Goal: Find specific page/section: Find specific page/section

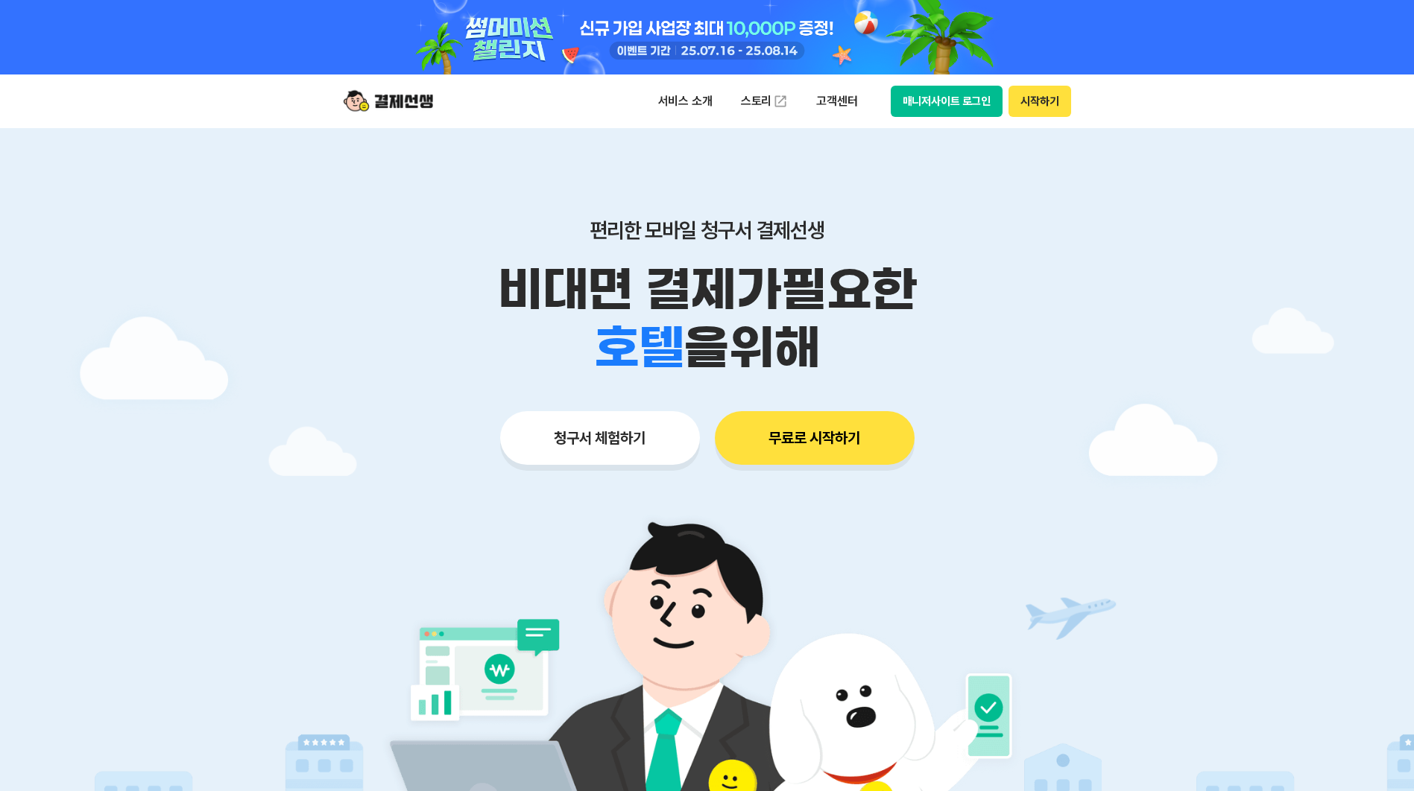
click at [402, 105] on img at bounding box center [388, 101] width 89 height 28
click at [692, 102] on p "서비스 소개" at bounding box center [685, 101] width 75 height 27
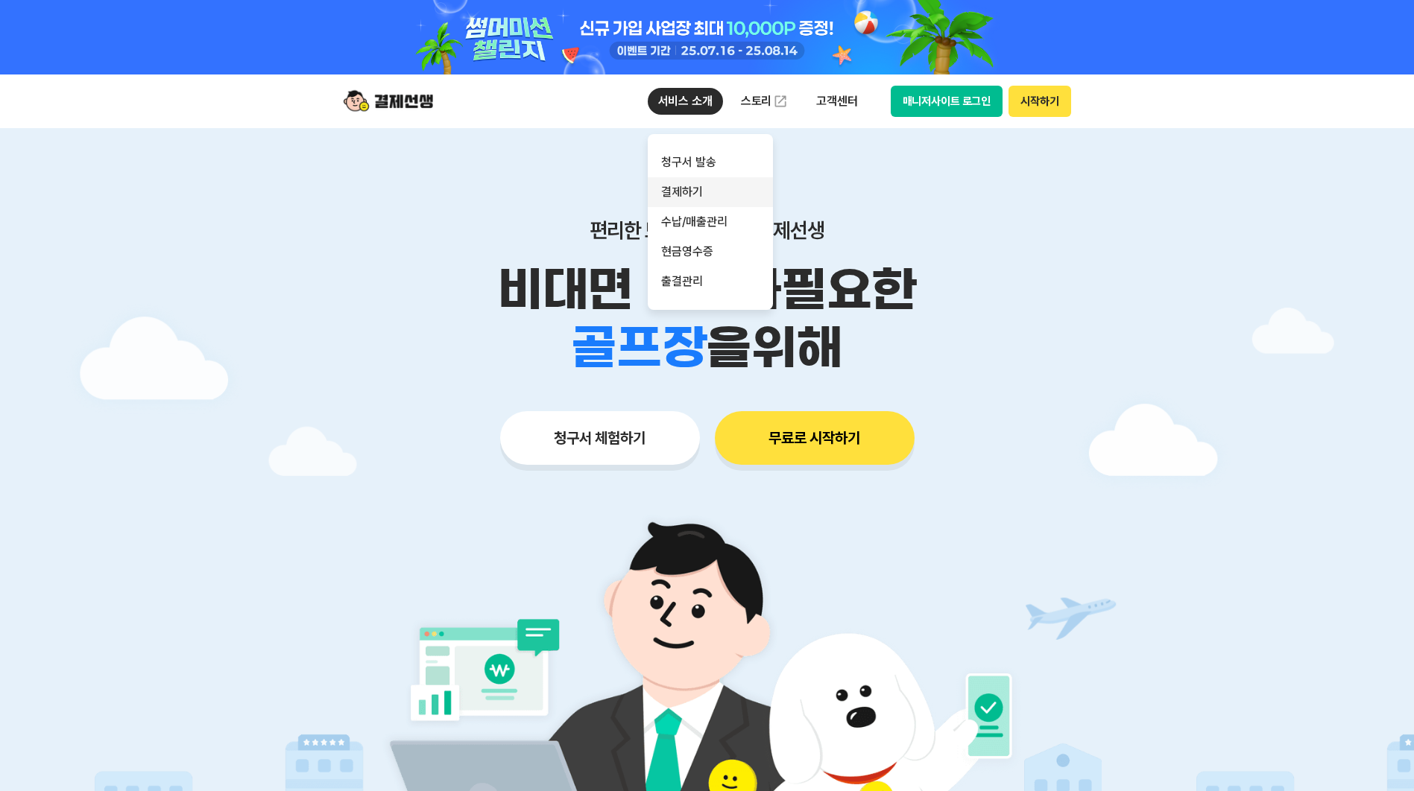
click at [694, 192] on link "결제하기" at bounding box center [710, 192] width 125 height 30
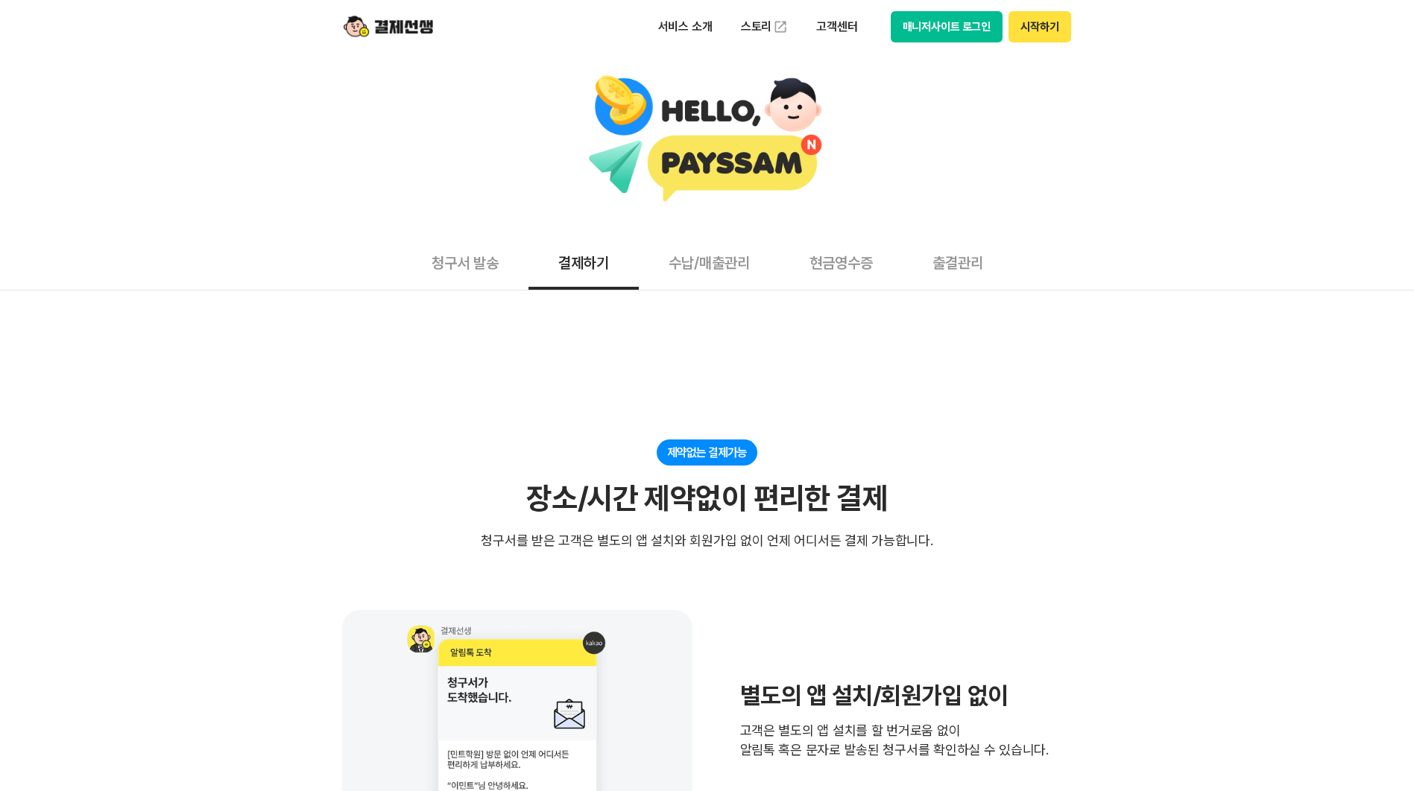
click at [702, 257] on button "수납/매출관리" at bounding box center [709, 262] width 141 height 55
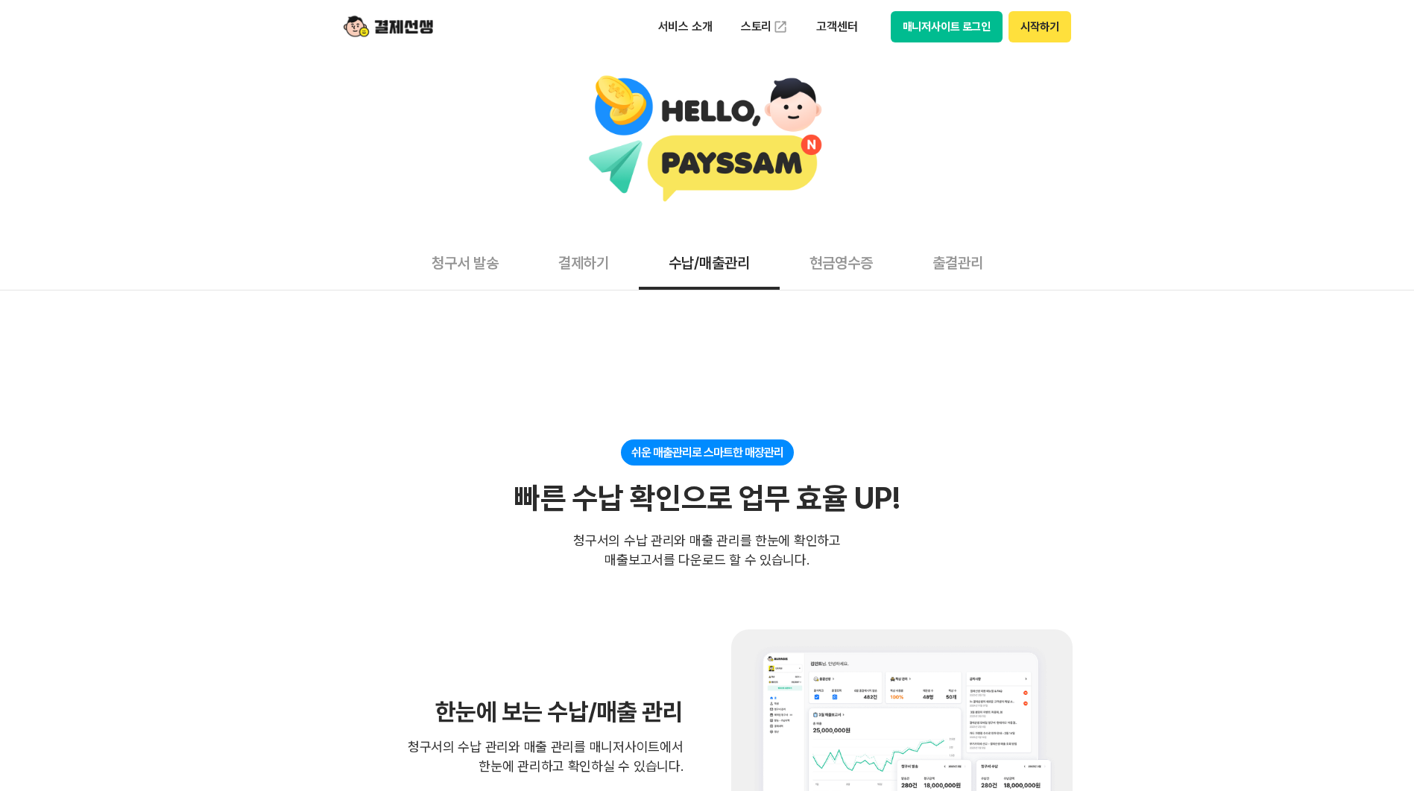
click at [832, 262] on button "현금영수증" at bounding box center [840, 262] width 123 height 55
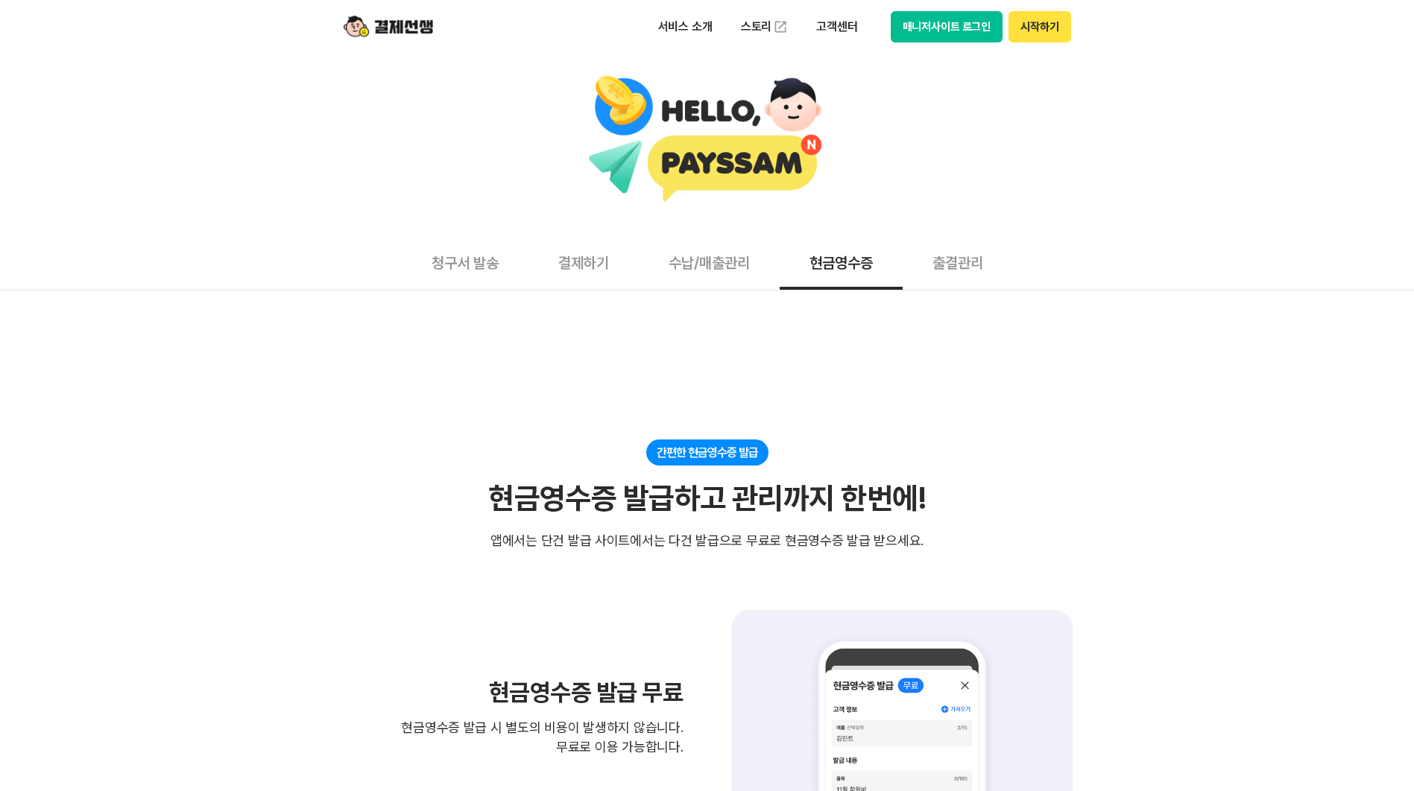
click at [567, 270] on button "결제하기" at bounding box center [583, 262] width 110 height 55
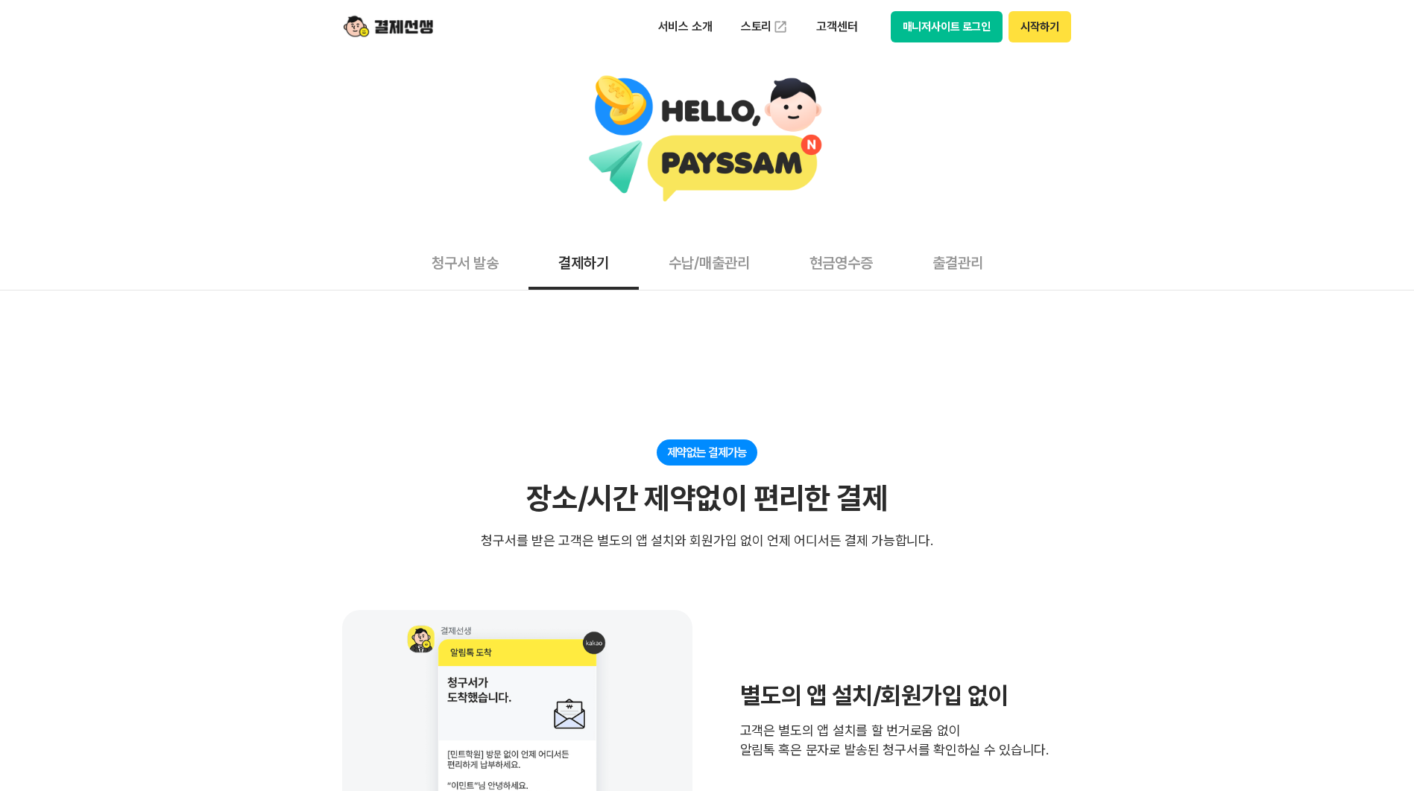
scroll to position [248, 0]
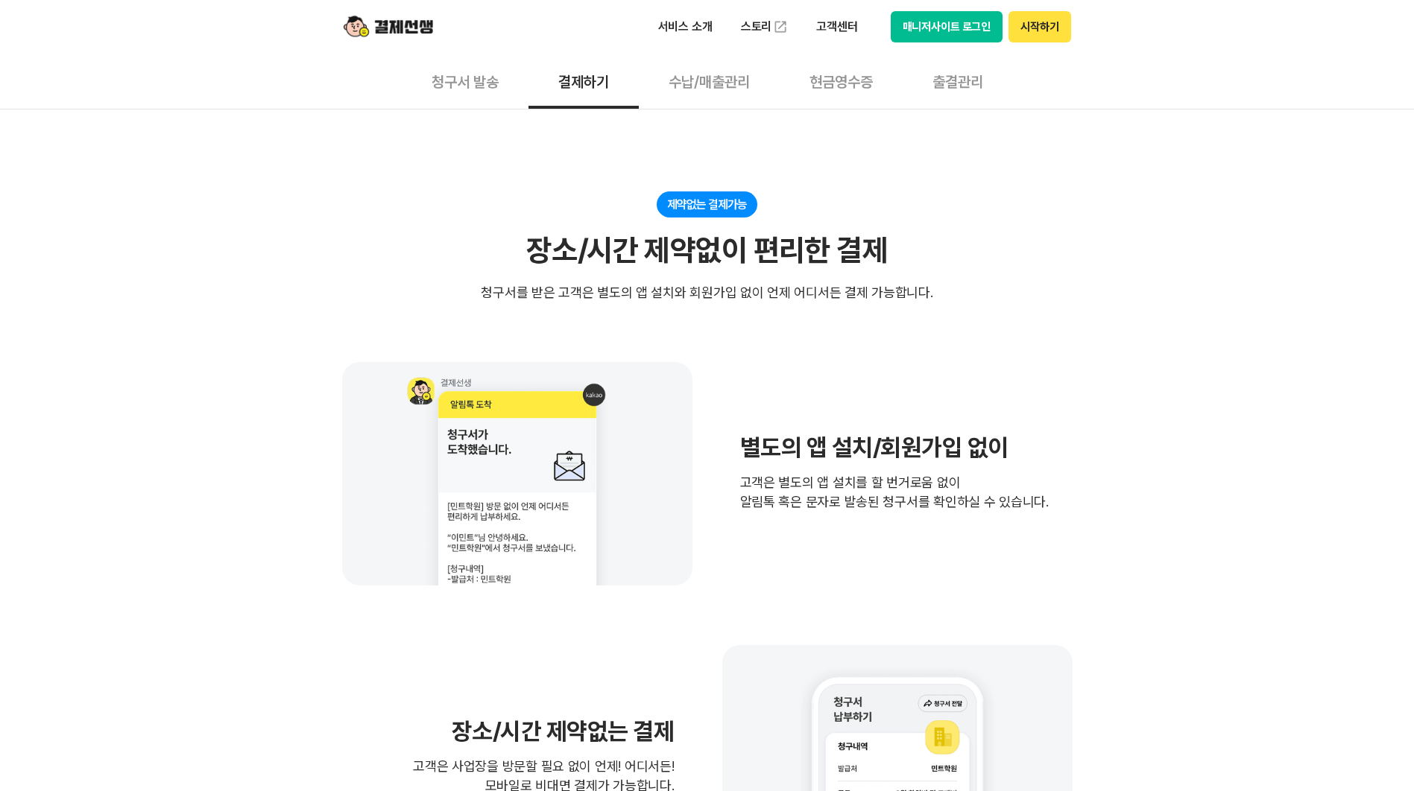
click at [461, 85] on button "청구서 발송" at bounding box center [465, 81] width 127 height 55
